Goal: Book appointment/travel/reservation

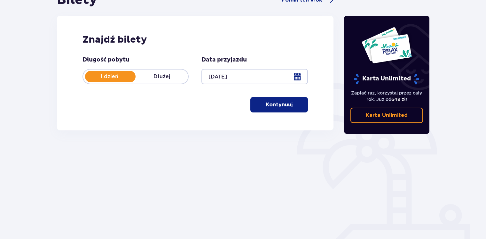
scroll to position [87, 0]
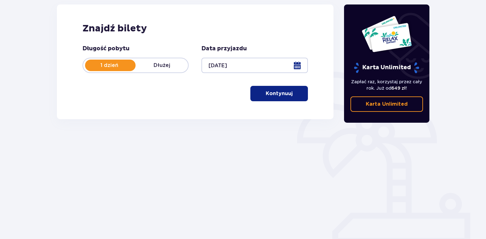
click at [268, 93] on p "Kontynuuj" at bounding box center [279, 93] width 27 height 7
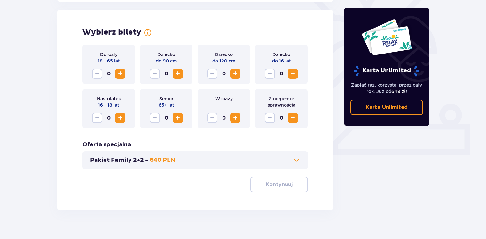
scroll to position [178, 0]
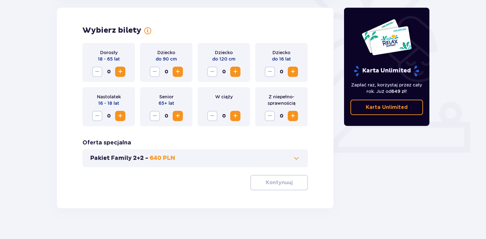
click at [123, 72] on span "Zwiększ" at bounding box center [120, 72] width 8 height 8
click at [120, 72] on span "Zwiększ" at bounding box center [120, 72] width 8 height 8
click at [291, 69] on span "Zwiększ" at bounding box center [293, 72] width 8 height 8
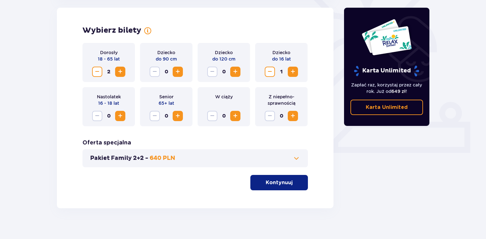
click at [236, 72] on span "Zwiększ" at bounding box center [236, 72] width 8 height 8
click at [180, 72] on span "Zwiększ" at bounding box center [178, 72] width 8 height 8
click at [152, 72] on span "Zmniejsz" at bounding box center [155, 72] width 8 height 8
click at [236, 75] on span "Zwiększ" at bounding box center [236, 72] width 8 height 8
click at [211, 73] on span "Zmniejsz" at bounding box center [213, 72] width 8 height 8
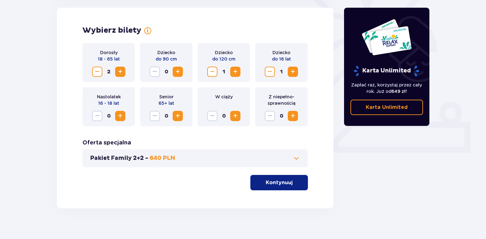
click at [120, 116] on span "Zwiększ" at bounding box center [120, 116] width 8 height 8
click at [97, 115] on span "Zmniejsz" at bounding box center [97, 116] width 8 height 8
click at [297, 160] on span at bounding box center [297, 158] width 8 height 8
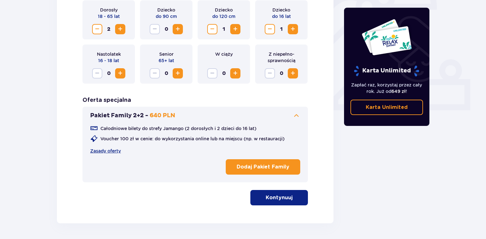
scroll to position [210, 0]
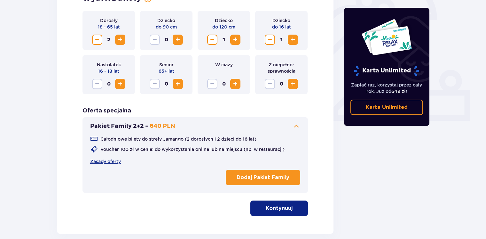
click at [291, 207] on span "button" at bounding box center [294, 208] width 8 height 8
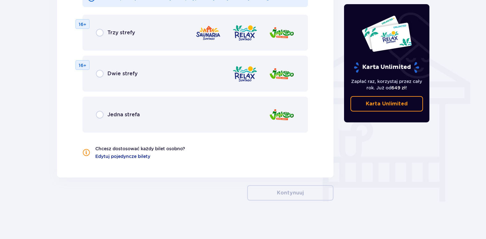
scroll to position [457, 0]
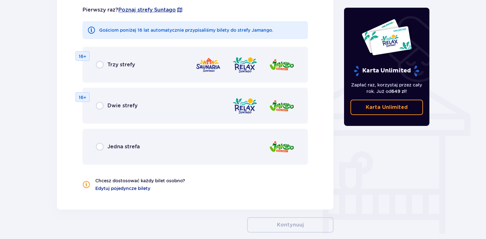
click at [102, 146] on input "radio" at bounding box center [100, 147] width 8 height 8
radio input "true"
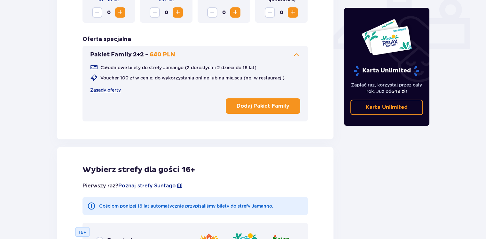
scroll to position [281, 0]
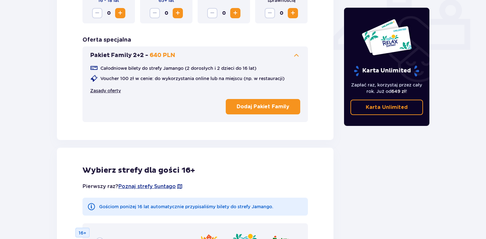
click at [112, 91] on link "Zasady oferty" at bounding box center [105, 90] width 31 height 6
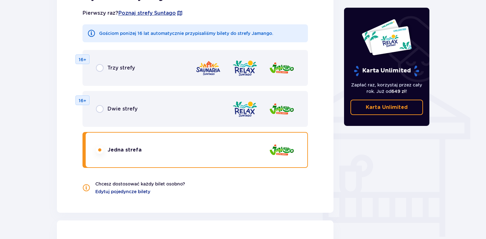
scroll to position [505, 0]
